Goal: Transaction & Acquisition: Purchase product/service

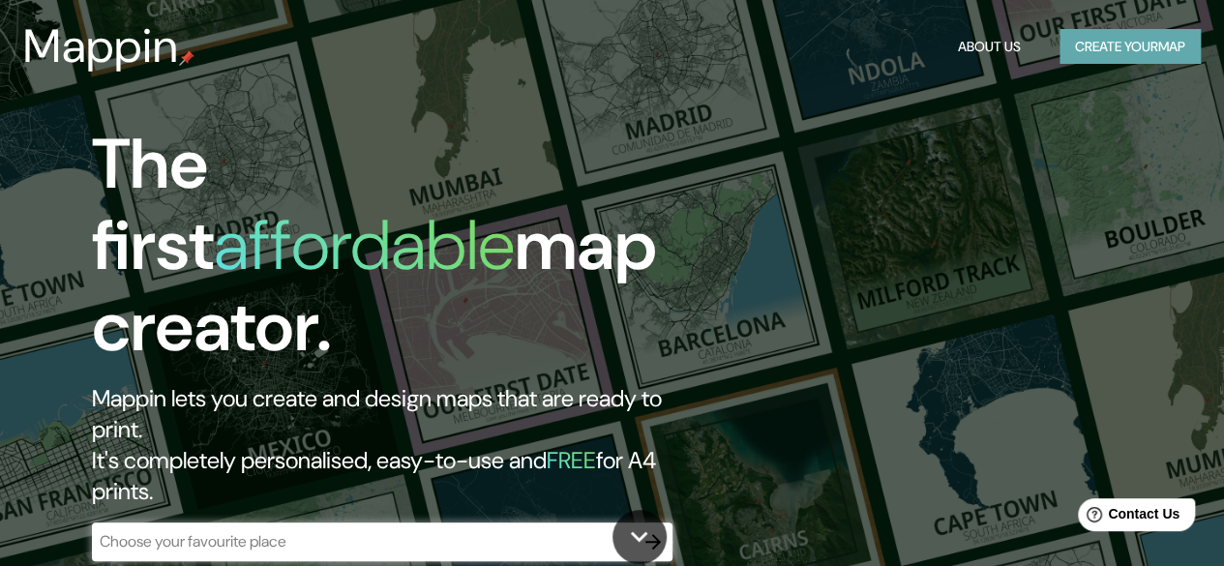
click at [1147, 47] on button "Create your map" at bounding box center [1129, 47] width 141 height 36
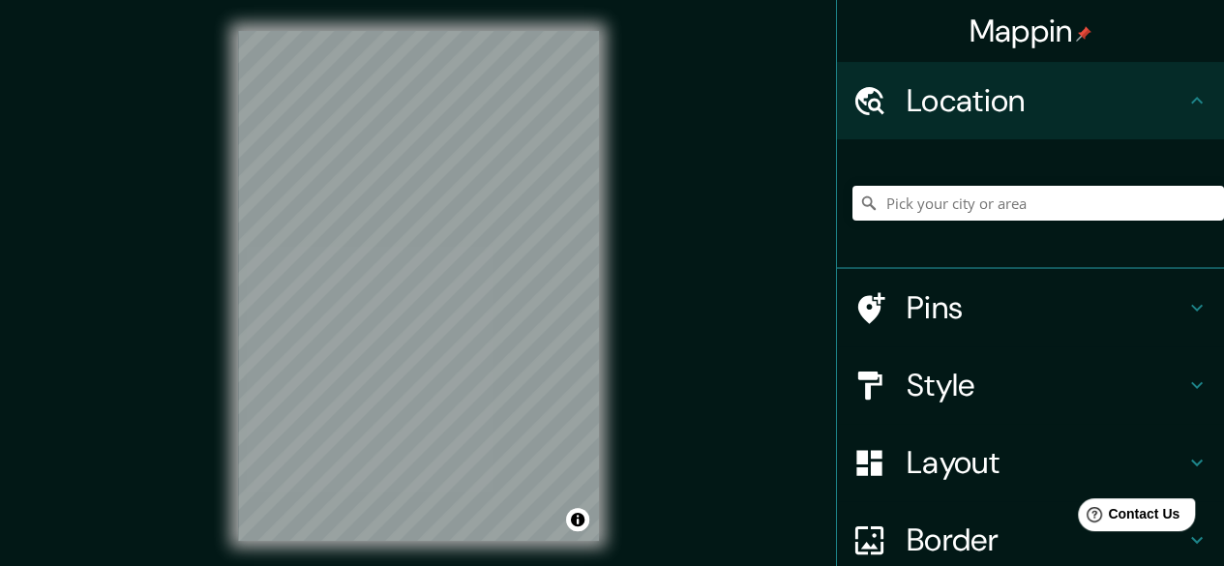
click at [169, 294] on div "Mappin Location Pins Style Layout Border Choose a border. Hint : you can make l…" at bounding box center [612, 301] width 1224 height 603
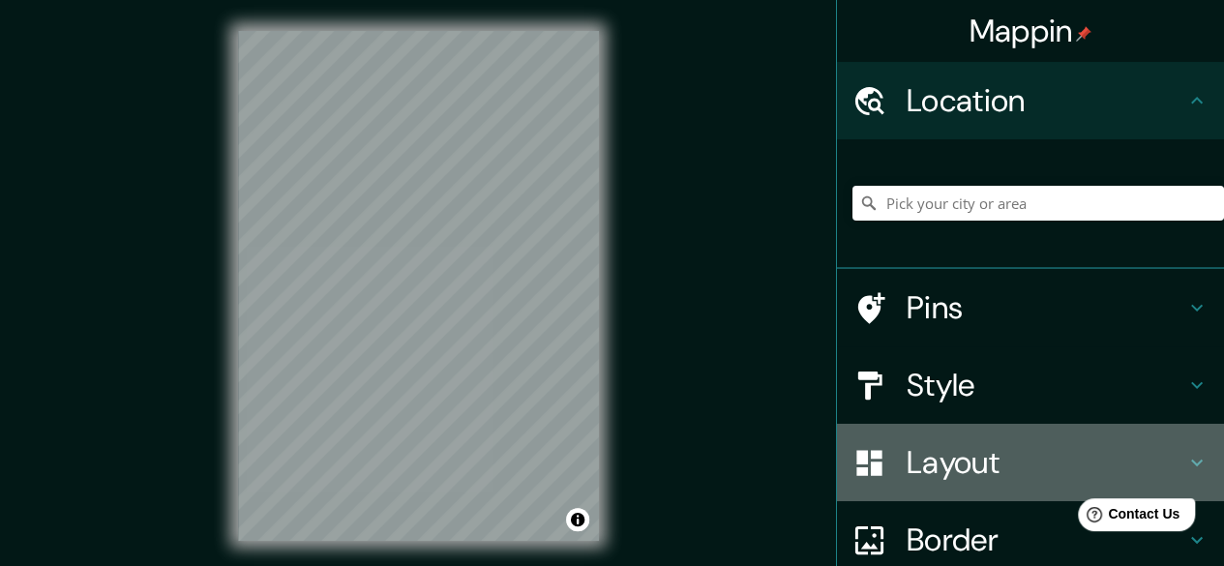
click at [948, 454] on h4 "Layout" at bounding box center [1046, 462] width 279 height 39
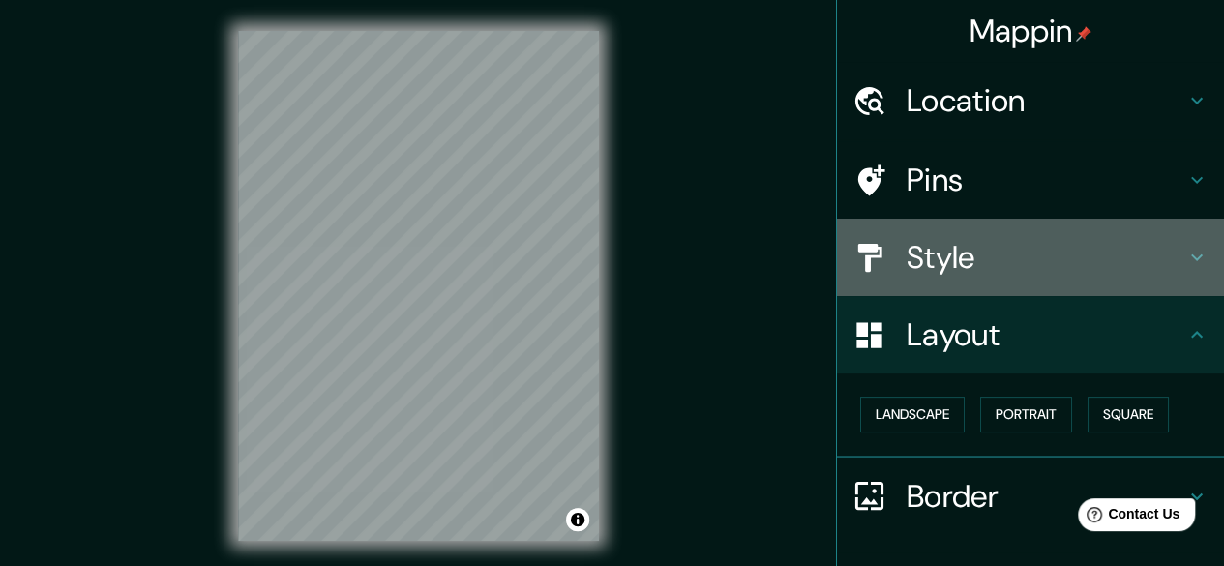
click at [1033, 256] on h4 "Style" at bounding box center [1046, 257] width 279 height 39
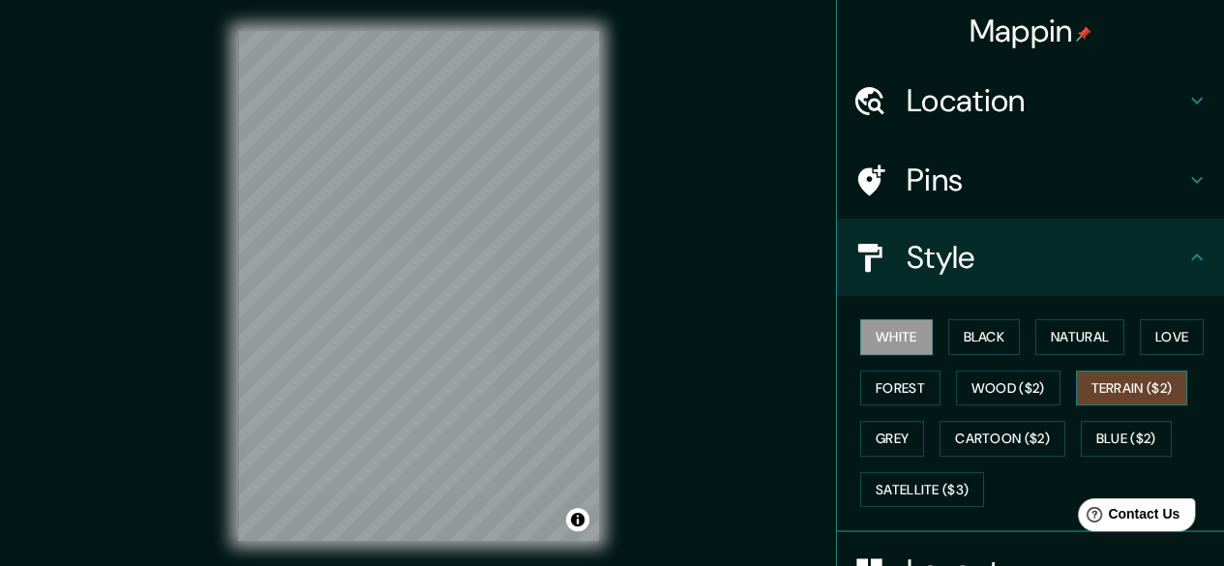
click at [1087, 380] on button "Terrain ($2)" at bounding box center [1132, 389] width 112 height 36
click at [900, 391] on button "Forest" at bounding box center [900, 389] width 80 height 36
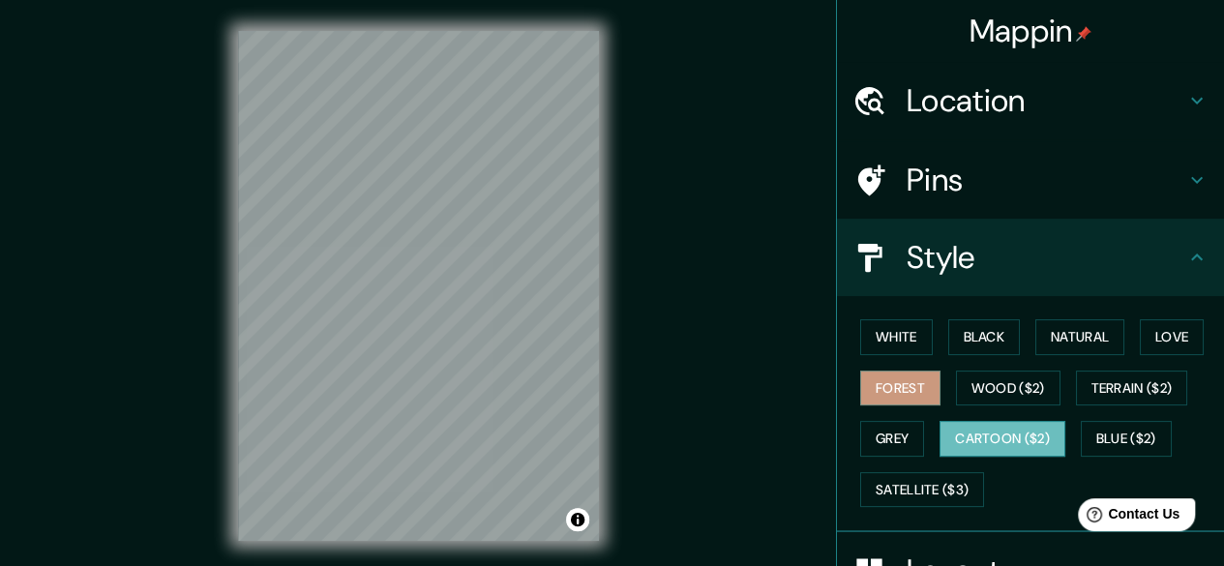
click at [964, 429] on button "Cartoon ($2)" at bounding box center [1002, 439] width 126 height 36
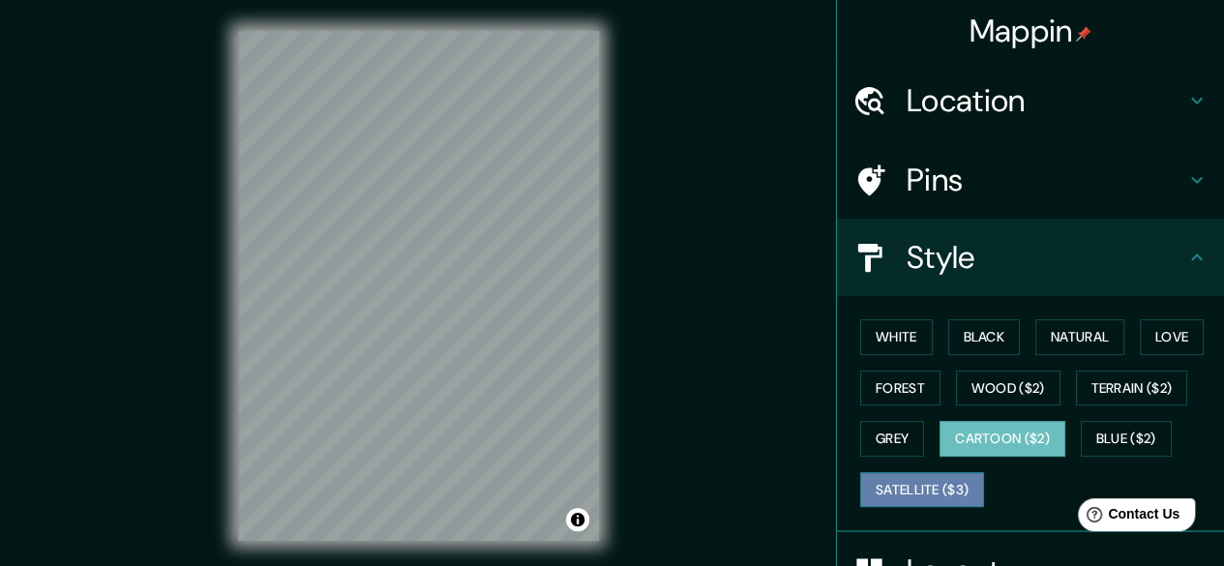
click at [894, 477] on button "Satellite ($3)" at bounding box center [922, 490] width 124 height 36
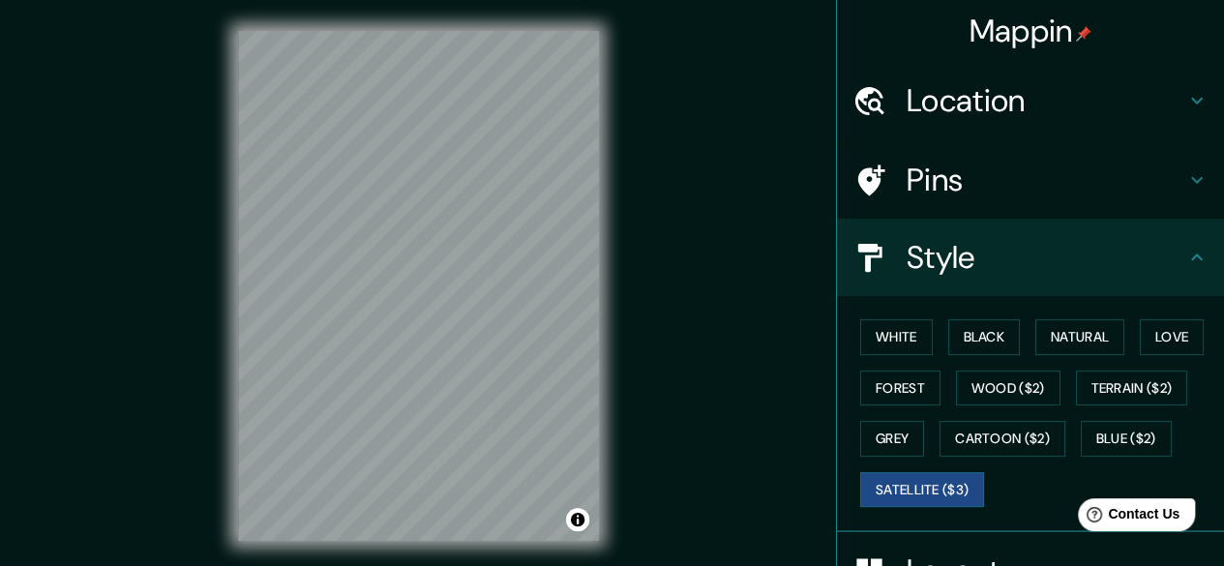
click at [1058, 102] on h4 "Location" at bounding box center [1046, 100] width 279 height 39
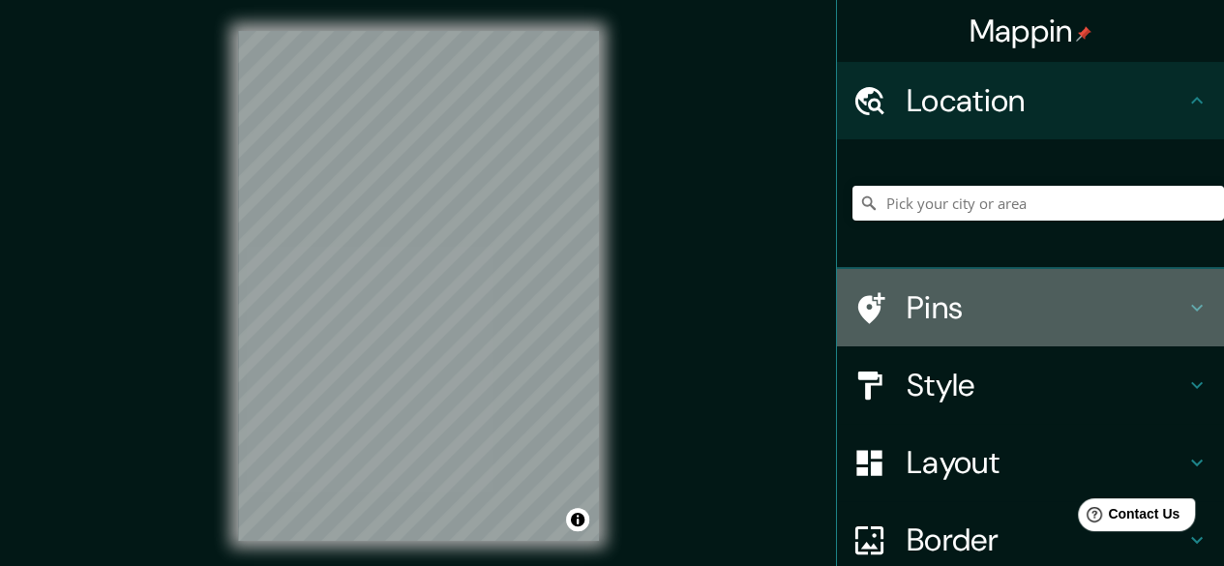
click at [1033, 305] on h4 "Pins" at bounding box center [1046, 307] width 279 height 39
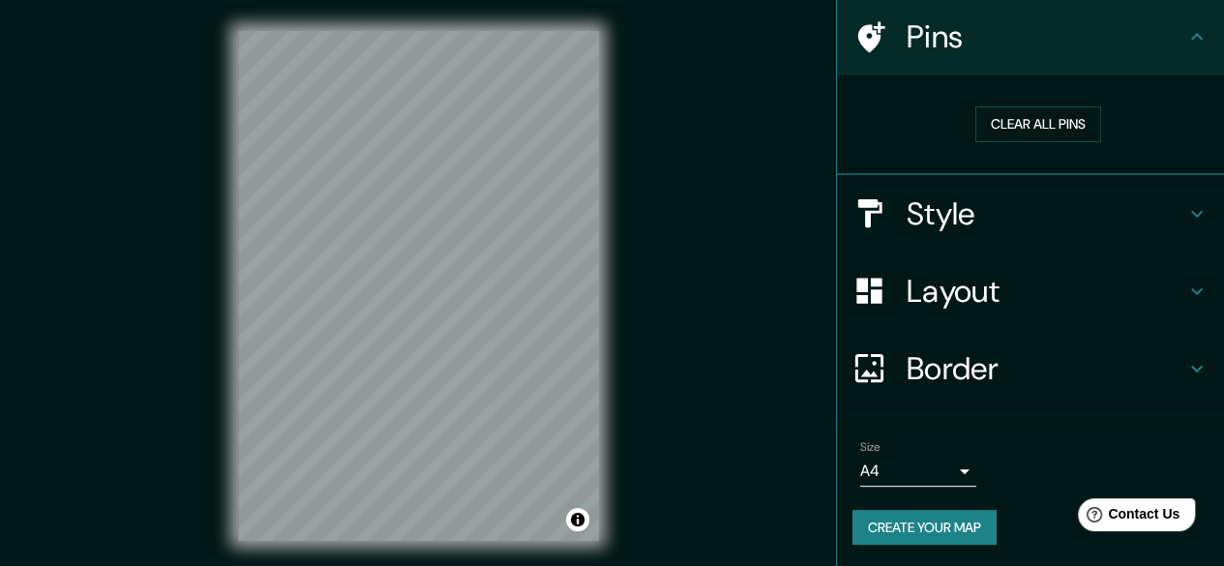
scroll to position [143, 0]
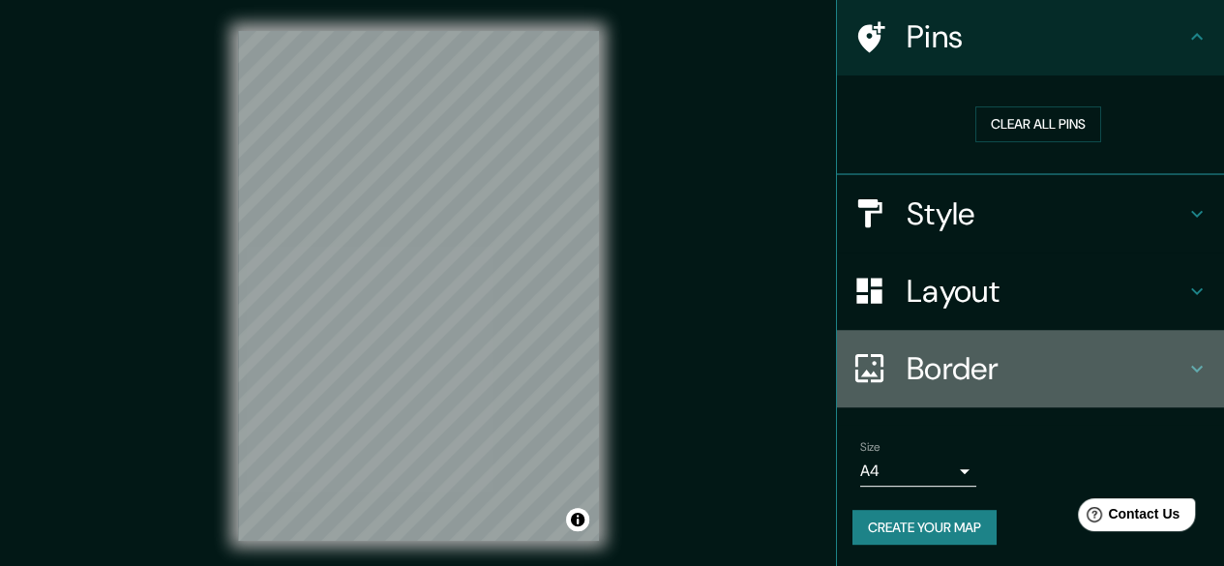
click at [1071, 359] on h4 "Border" at bounding box center [1046, 368] width 279 height 39
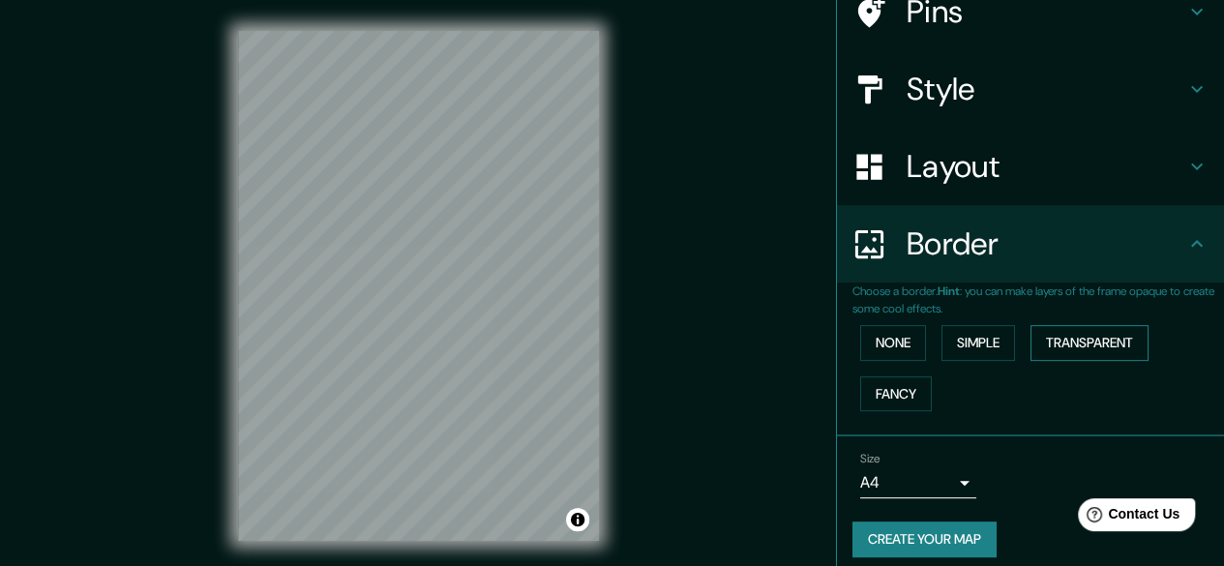
scroll to position [180, 0]
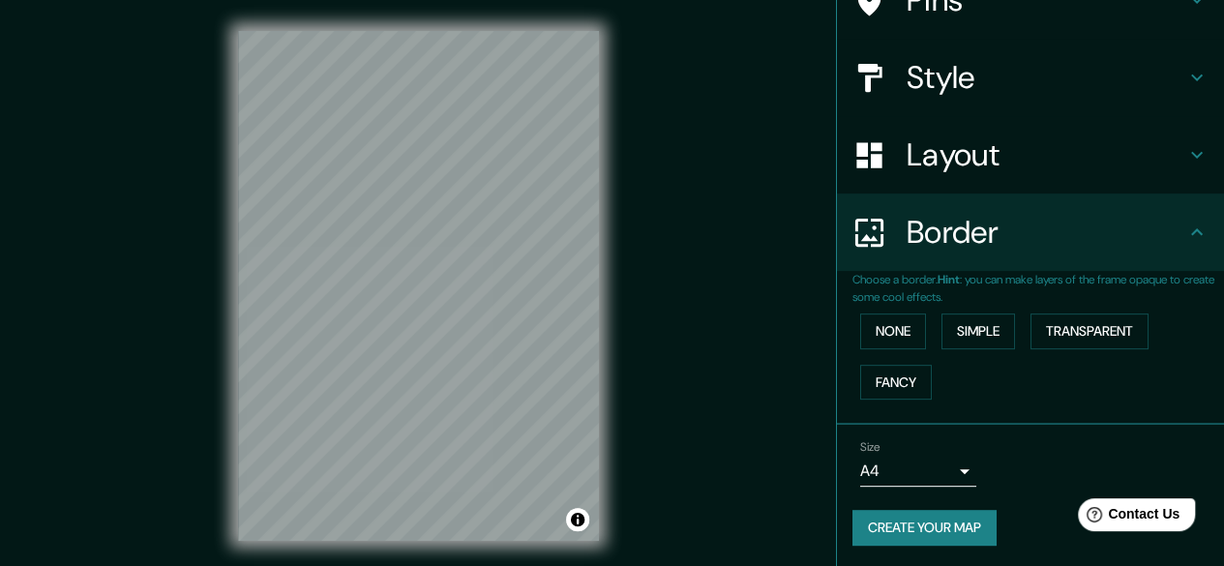
click at [916, 72] on h4 "Style" at bounding box center [1046, 77] width 279 height 39
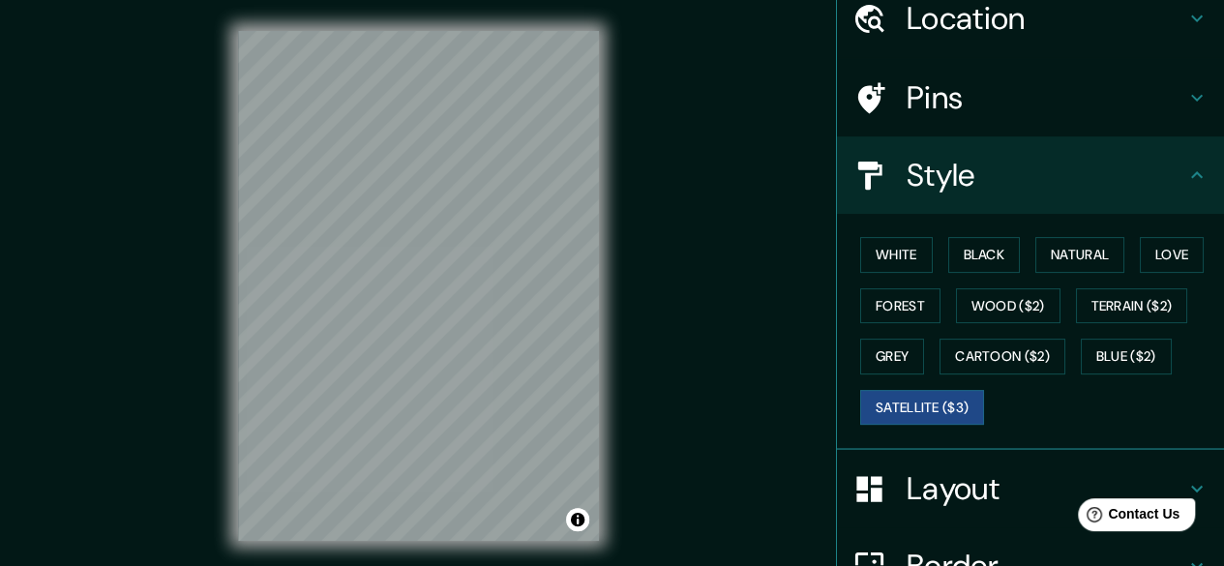
scroll to position [0, 0]
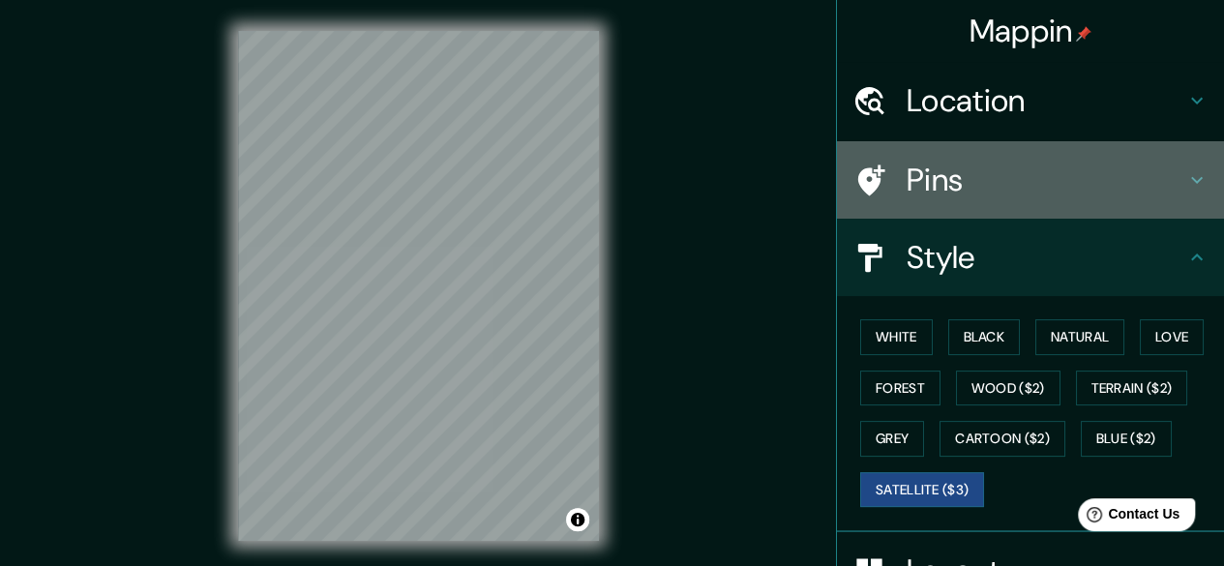
click at [1133, 170] on h4 "Pins" at bounding box center [1046, 180] width 279 height 39
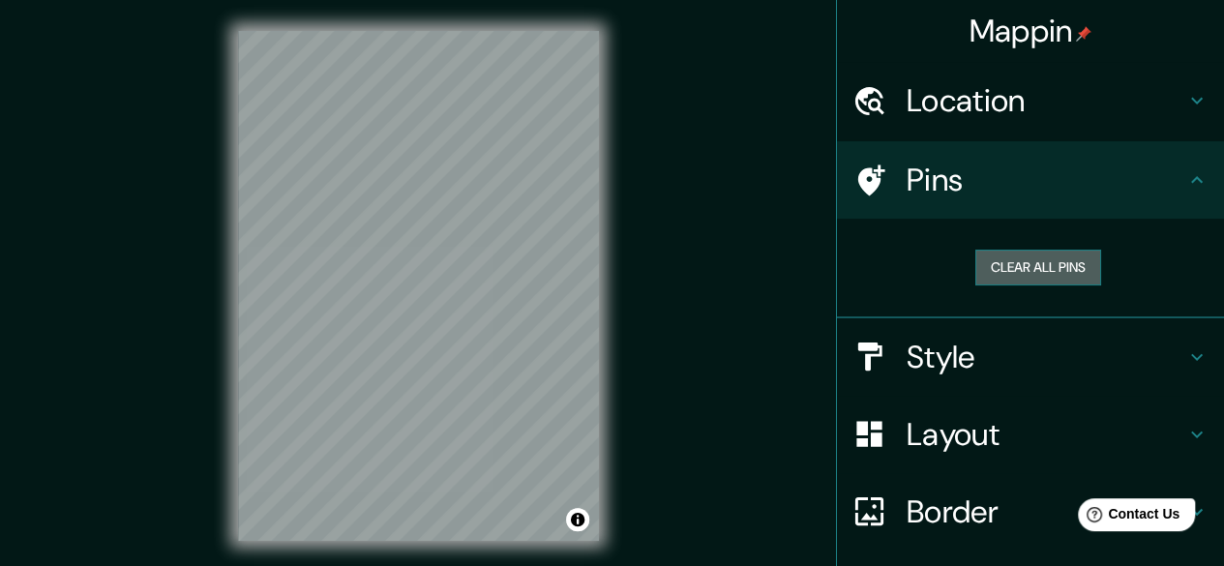
click at [1048, 258] on button "Clear all pins" at bounding box center [1038, 268] width 126 height 36
click at [1039, 269] on button "Clear all pins" at bounding box center [1038, 268] width 126 height 36
click at [1061, 262] on button "Clear all pins" at bounding box center [1038, 268] width 126 height 36
